Goal: Task Accomplishment & Management: Manage account settings

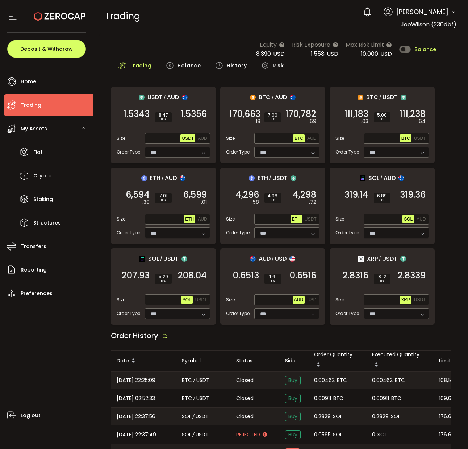
type input "***"
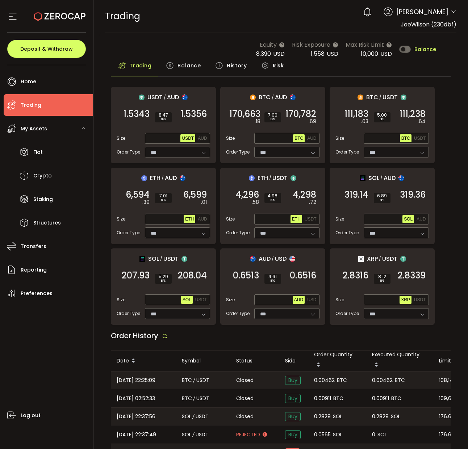
type input "***"
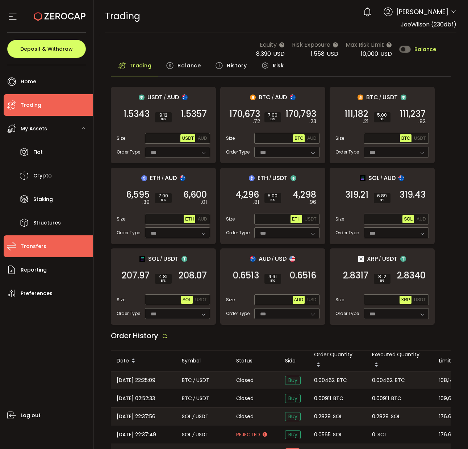
click at [56, 247] on li "Transfers" at bounding box center [49, 247] width 90 height 22
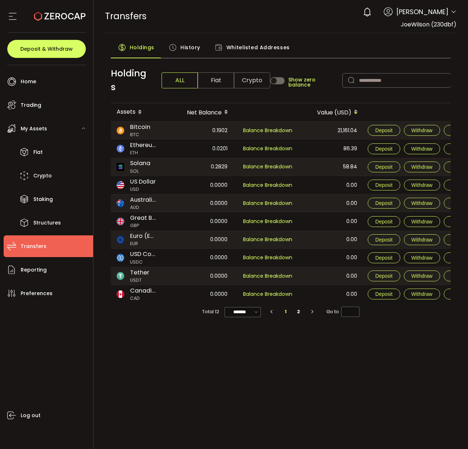
click at [257, 46] on span "Whitelisted Addresses" at bounding box center [257, 47] width 63 height 14
